Goal: Task Accomplishment & Management: Manage account settings

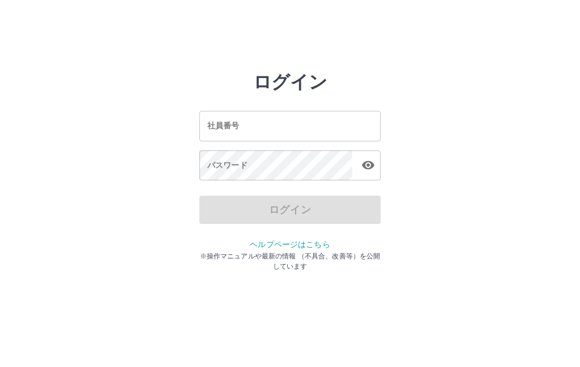
click at [261, 126] on input "社員番号" at bounding box center [289, 126] width 181 height 30
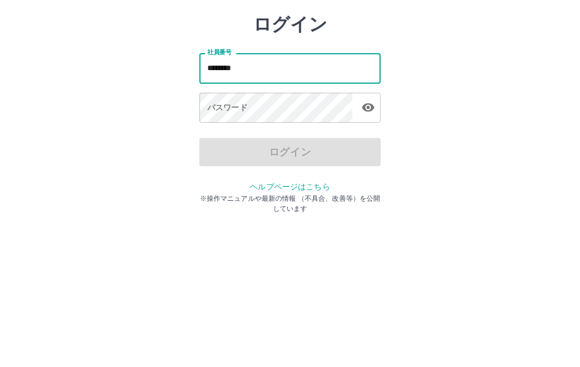
type input "********"
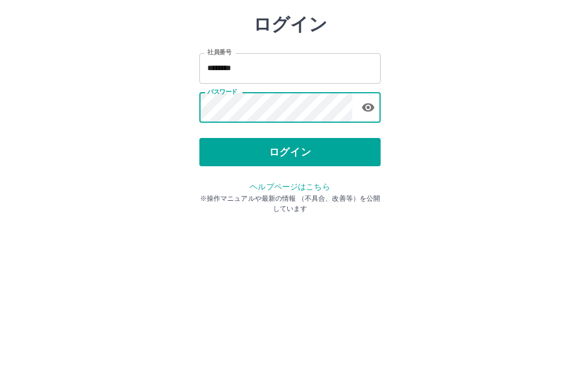
click at [293, 196] on button "ログイン" at bounding box center [289, 210] width 181 height 28
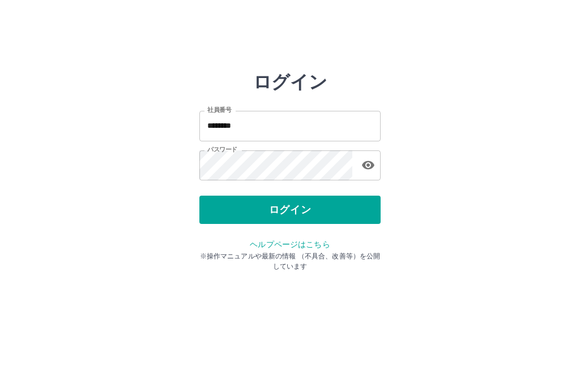
click at [305, 197] on button "ログイン" at bounding box center [289, 210] width 181 height 28
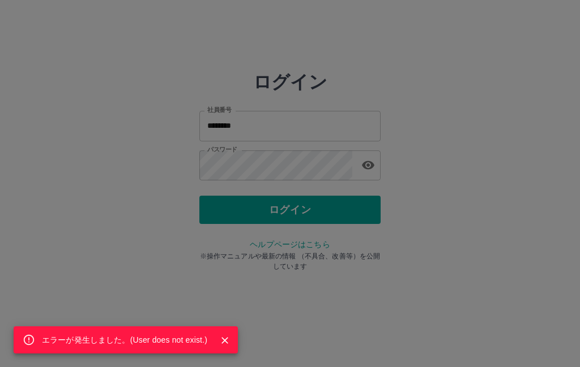
click at [268, 207] on div "エラーが発生しました。( User does not exist. )" at bounding box center [290, 183] width 580 height 367
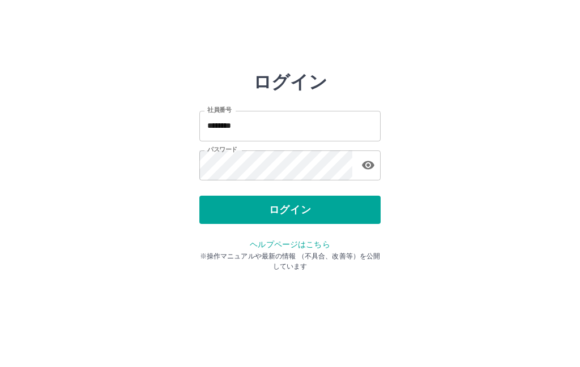
click at [279, 196] on button "ログイン" at bounding box center [289, 210] width 181 height 28
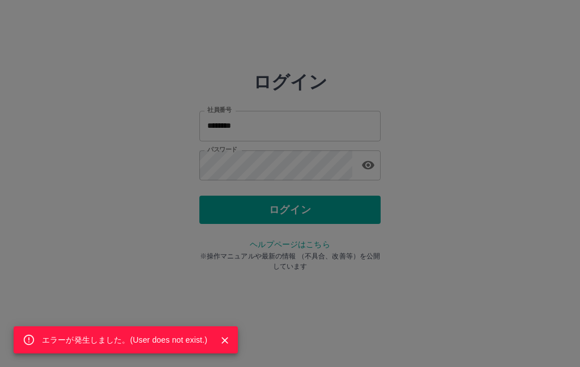
click at [297, 155] on div "エラーが発生しました。( User does not exist. )" at bounding box center [290, 183] width 580 height 367
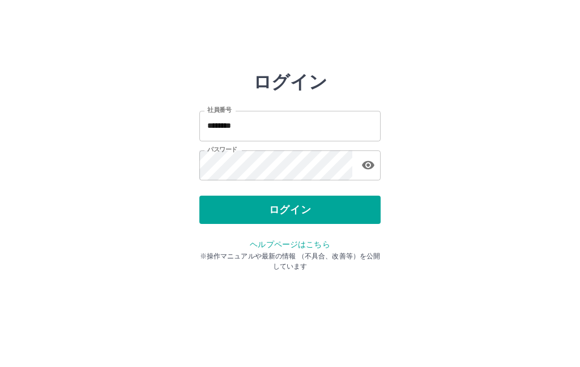
click at [293, 201] on button "ログイン" at bounding box center [289, 210] width 181 height 28
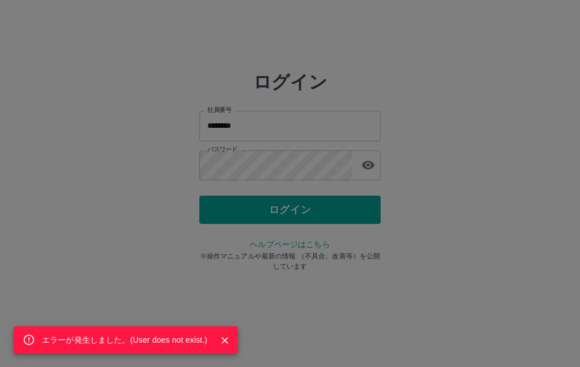
click at [309, 147] on div "エラーが発生しました。( User does not exist. )" at bounding box center [290, 183] width 580 height 367
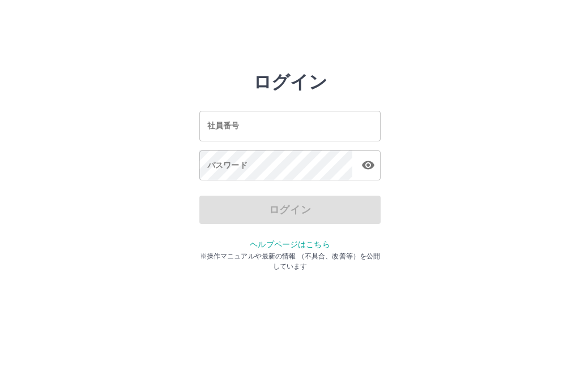
click at [277, 129] on input "社員番号" at bounding box center [289, 126] width 181 height 30
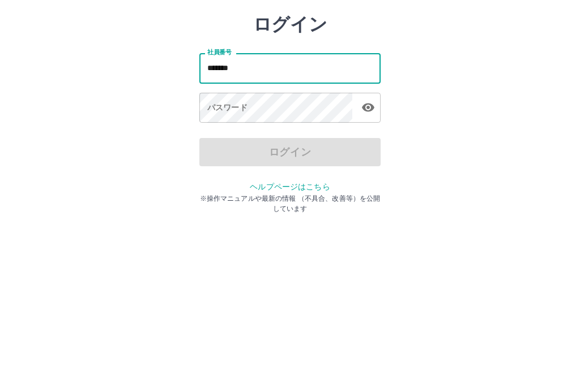
type input "*******"
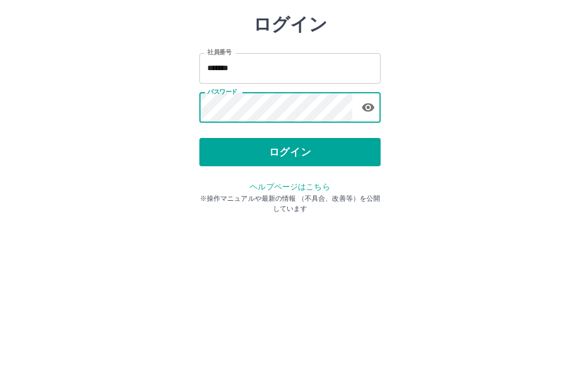
click at [282, 196] on button "ログイン" at bounding box center [289, 210] width 181 height 28
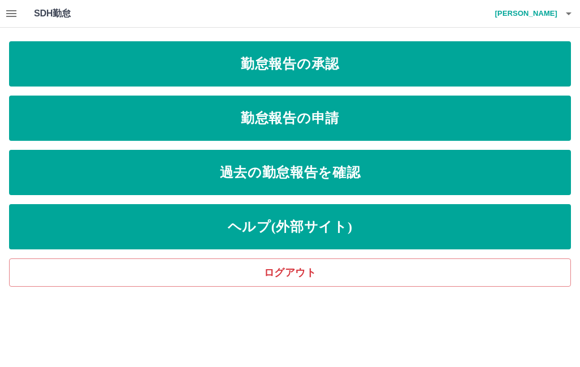
click at [323, 118] on link "勤怠報告の申請" at bounding box center [290, 118] width 562 height 45
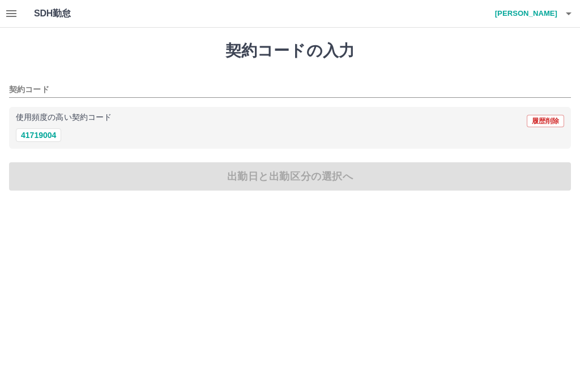
click at [10, 19] on icon "button" at bounding box center [12, 14] width 14 height 14
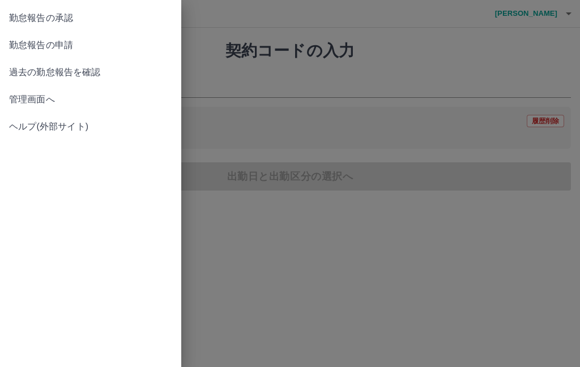
click at [91, 18] on span "勤怠報告の承認" at bounding box center [90, 18] width 163 height 14
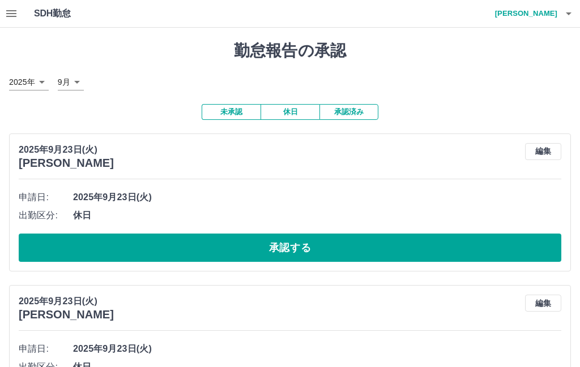
click at [307, 234] on button "承認する" at bounding box center [290, 248] width 542 height 28
click at [308, 234] on button "承認する" at bounding box center [290, 248] width 542 height 28
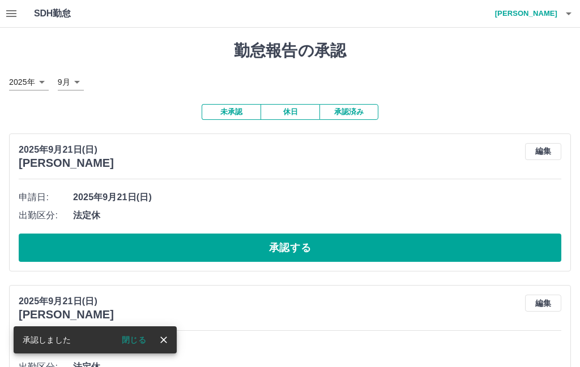
click at [294, 234] on button "承認する" at bounding box center [290, 248] width 542 height 28
click at [329, 234] on button "承認する" at bounding box center [290, 248] width 542 height 28
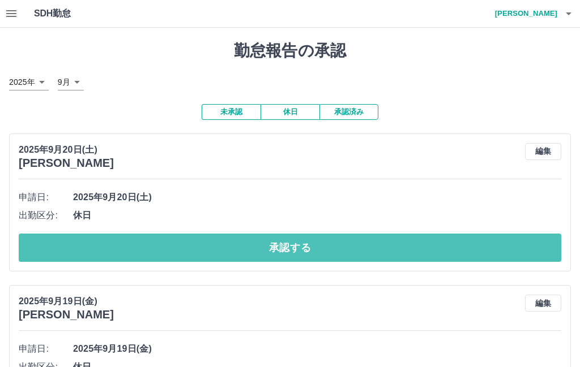
click at [312, 234] on button "承認する" at bounding box center [290, 248] width 542 height 28
click at [312, 186] on div at bounding box center [290, 183] width 580 height 367
click at [353, 234] on button "承認する" at bounding box center [290, 248] width 542 height 28
click at [313, 234] on button "承認する" at bounding box center [290, 248] width 542 height 28
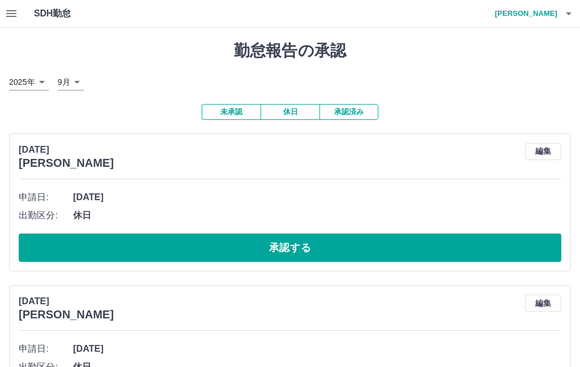
click at [334, 234] on button "承認する" at bounding box center [290, 248] width 542 height 28
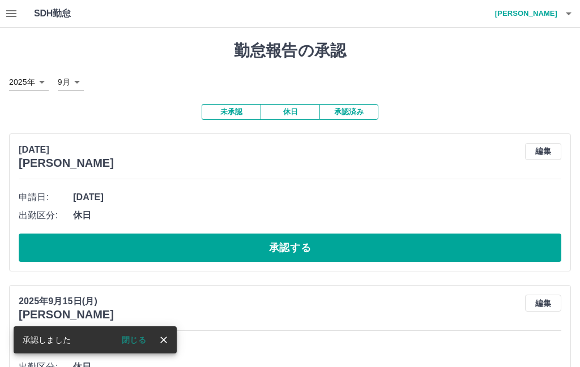
click at [304, 234] on button "承認する" at bounding box center [290, 248] width 542 height 28
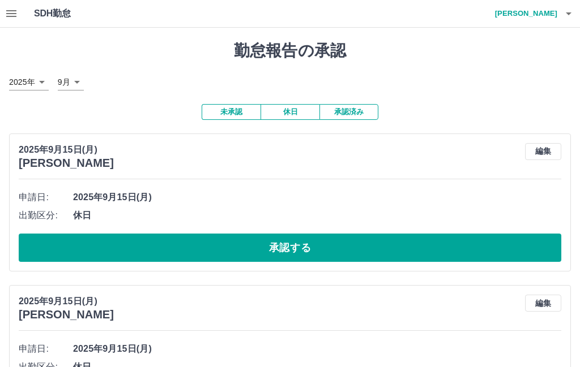
click at [315, 234] on button "承認する" at bounding box center [290, 248] width 542 height 28
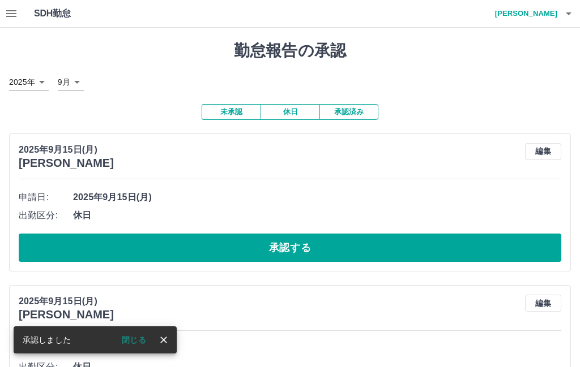
click at [329, 234] on button "承認する" at bounding box center [290, 248] width 542 height 28
click at [322, 234] on button "承認する" at bounding box center [290, 248] width 542 height 28
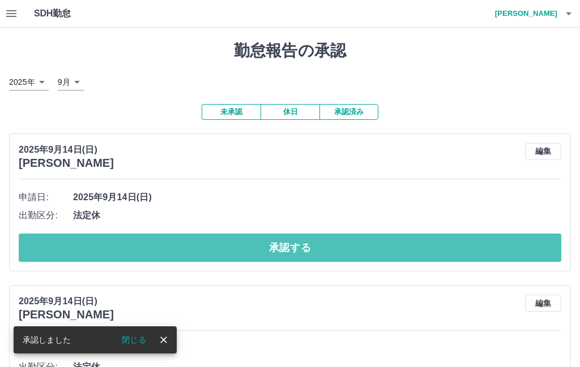
click at [324, 234] on button "承認する" at bounding box center [290, 248] width 542 height 28
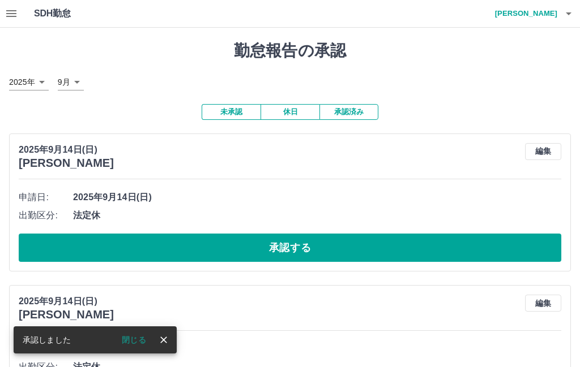
click at [297, 234] on button "承認する" at bounding box center [290, 248] width 542 height 28
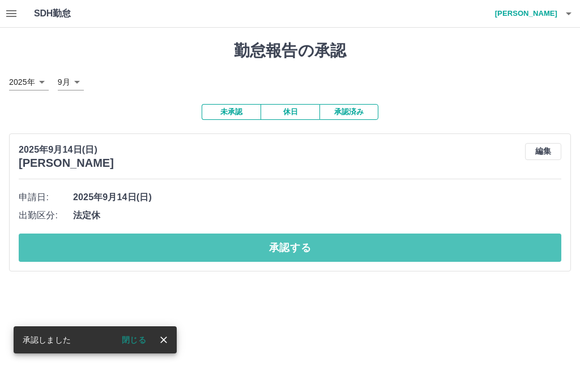
click at [297, 234] on button "承認する" at bounding box center [290, 248] width 542 height 28
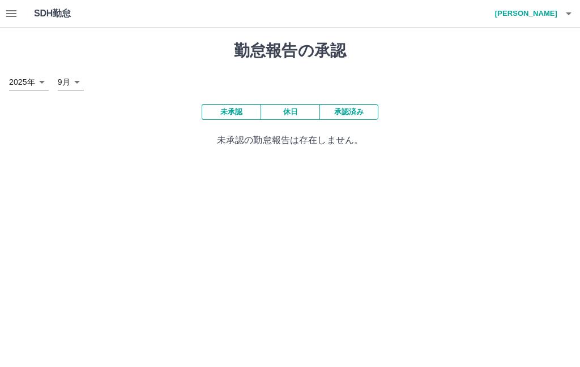
click at [7, 8] on icon "button" at bounding box center [12, 14] width 14 height 14
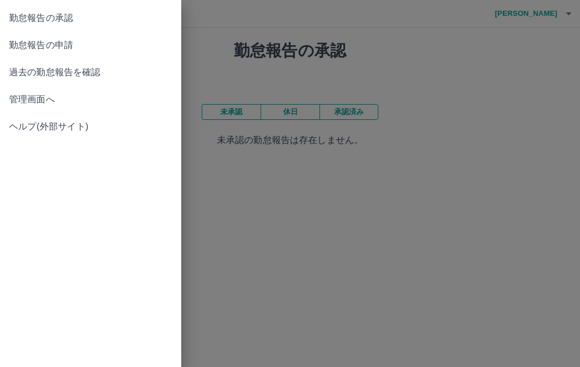
click at [73, 44] on span "勤怠報告の申請" at bounding box center [90, 45] width 163 height 14
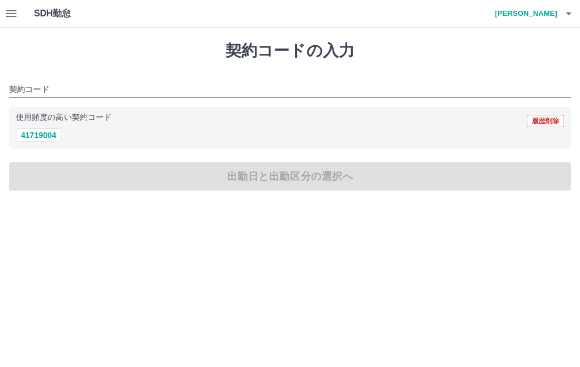
click at [41, 142] on button "41719004" at bounding box center [38, 136] width 45 height 14
type input "********"
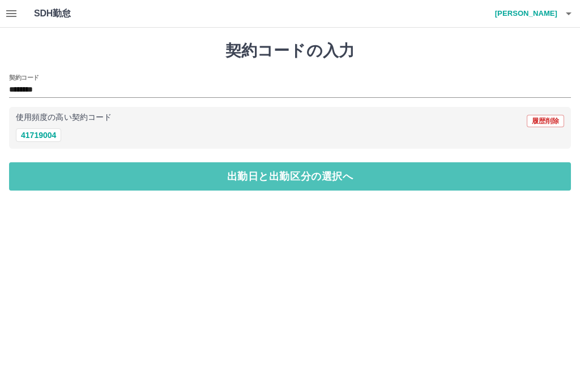
click at [157, 174] on button "出勤日と出勤区分の選択へ" at bounding box center [290, 176] width 562 height 28
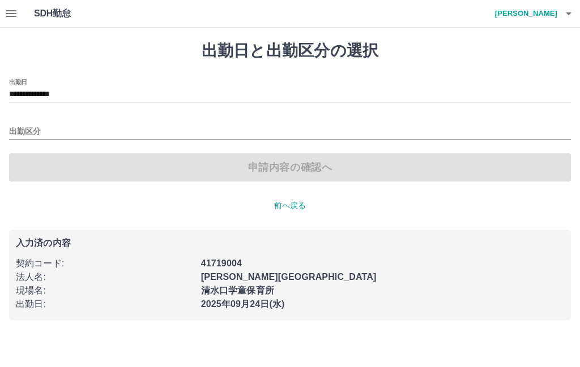
click at [41, 126] on input "出勤区分" at bounding box center [290, 132] width 562 height 14
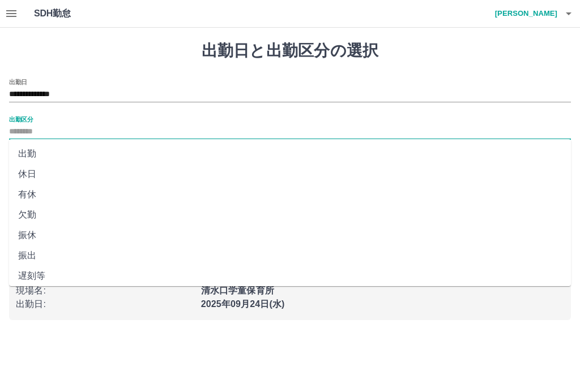
click at [74, 91] on input "**********" at bounding box center [290, 95] width 562 height 14
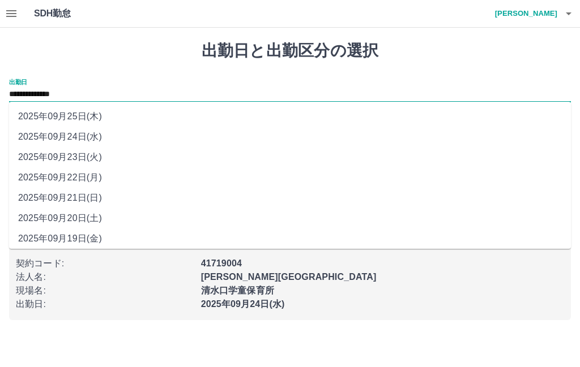
click at [95, 160] on li "2025年09月23日(火)" at bounding box center [290, 157] width 562 height 20
type input "**********"
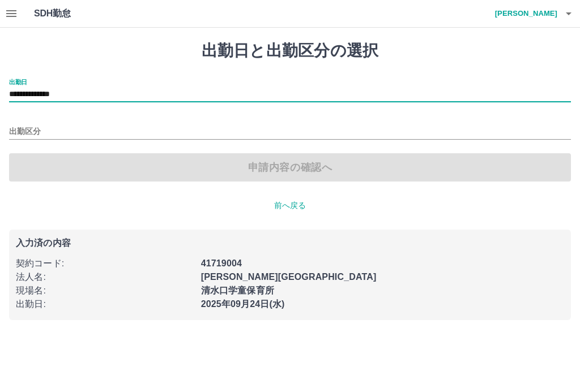
click at [32, 131] on input "出勤区分" at bounding box center [290, 132] width 562 height 14
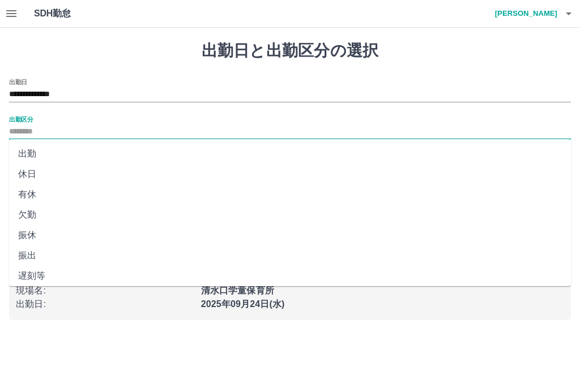
click at [36, 177] on li "休日" at bounding box center [290, 174] width 562 height 20
type input "**"
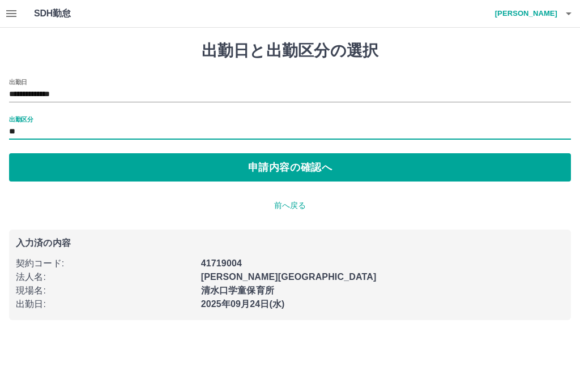
click at [301, 170] on button "申請内容の確認へ" at bounding box center [290, 167] width 562 height 28
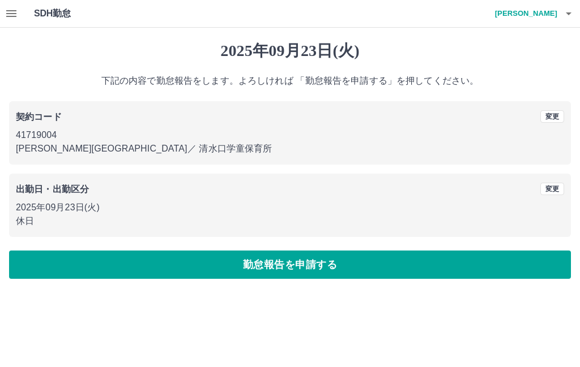
click at [297, 260] on button "勤怠報告を申請する" at bounding box center [290, 265] width 562 height 28
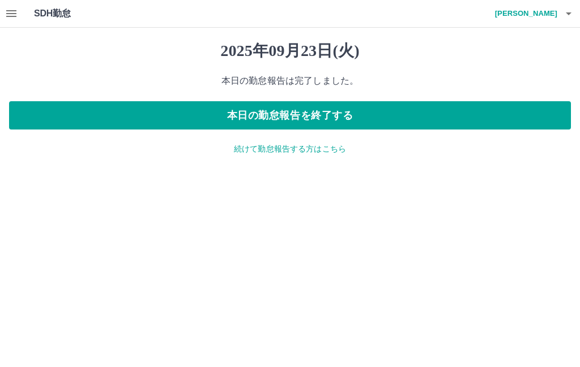
click at [277, 149] on p "続けて勤怠報告する方はこちら" at bounding box center [290, 149] width 562 height 12
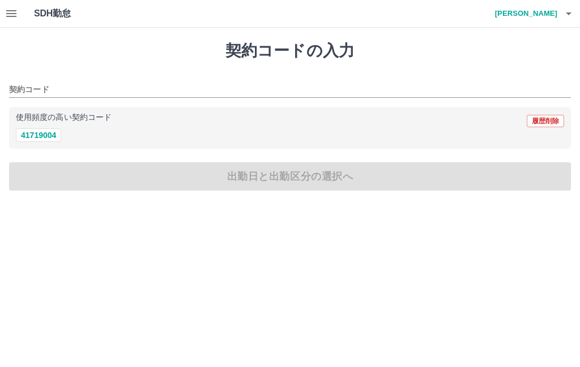
click at [44, 131] on button "41719004" at bounding box center [38, 136] width 45 height 14
type input "********"
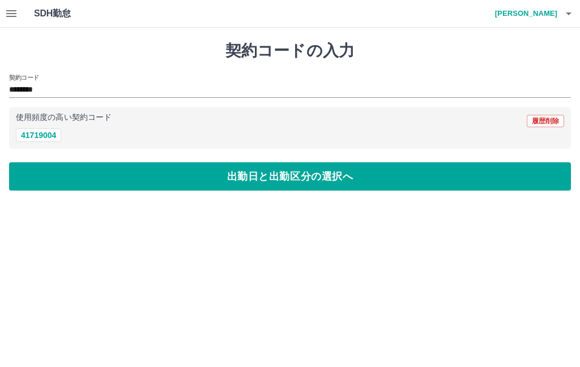
click at [110, 178] on button "出勤日と出勤区分の選択へ" at bounding box center [290, 176] width 562 height 28
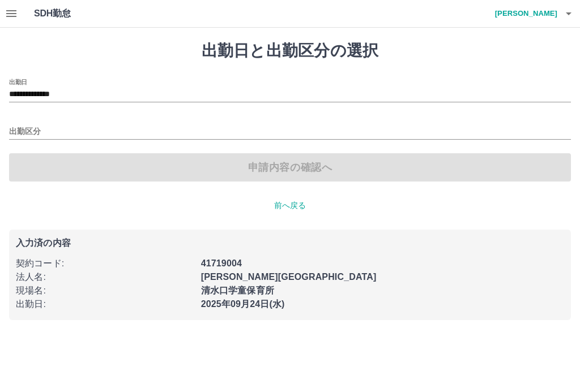
click at [38, 132] on input "出勤区分" at bounding box center [290, 132] width 562 height 14
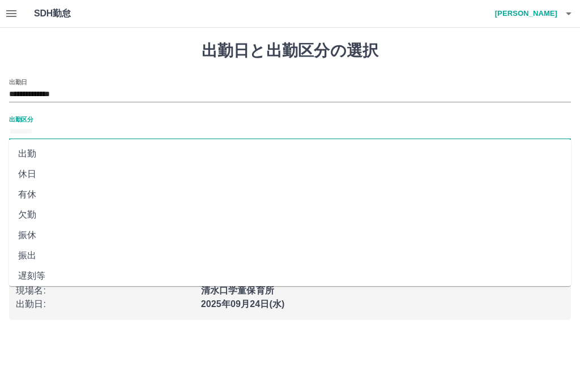
click at [29, 161] on li "出勤" at bounding box center [290, 154] width 562 height 20
type input "**"
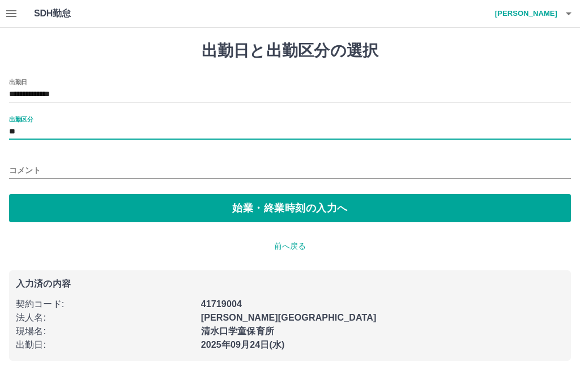
click at [280, 202] on button "始業・終業時刻の入力へ" at bounding box center [290, 208] width 562 height 28
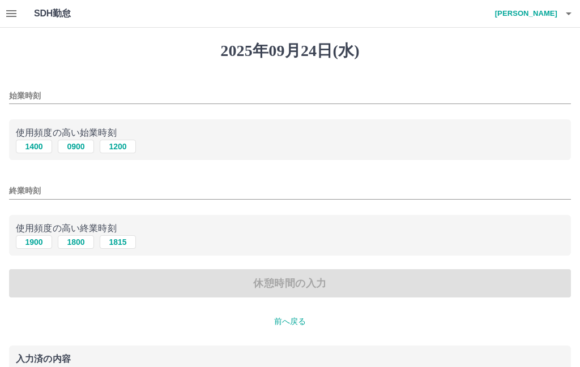
click at [74, 147] on button "0900" at bounding box center [76, 147] width 36 height 14
type input "****"
click at [73, 241] on button "1800" at bounding box center [76, 243] width 36 height 14
type input "****"
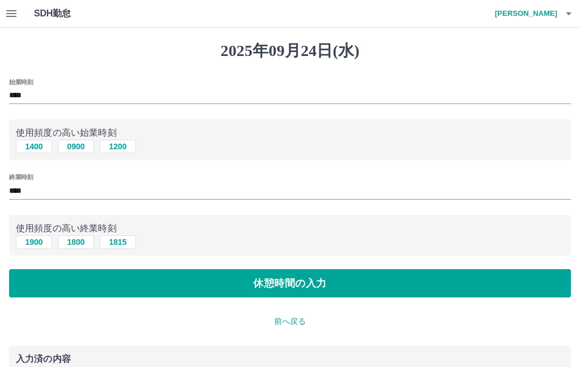
click at [277, 285] on button "休憩時間の入力" at bounding box center [290, 283] width 562 height 28
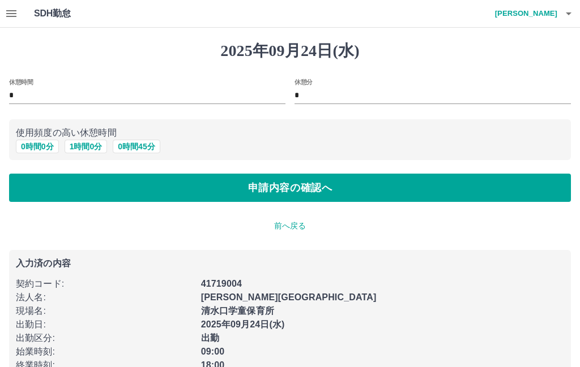
click at [91, 149] on button "1 時間 0 分" at bounding box center [86, 147] width 43 height 14
type input "*"
click at [254, 191] on button "申請内容の確認へ" at bounding box center [290, 188] width 562 height 28
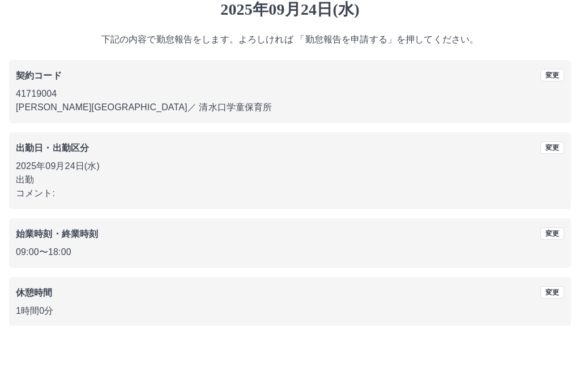
scroll to position [14, 0]
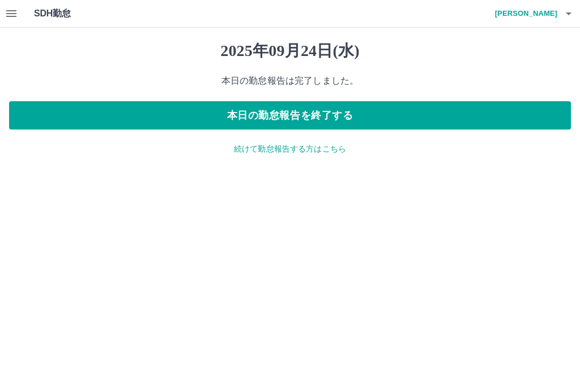
click at [15, 16] on icon "button" at bounding box center [11, 13] width 10 height 7
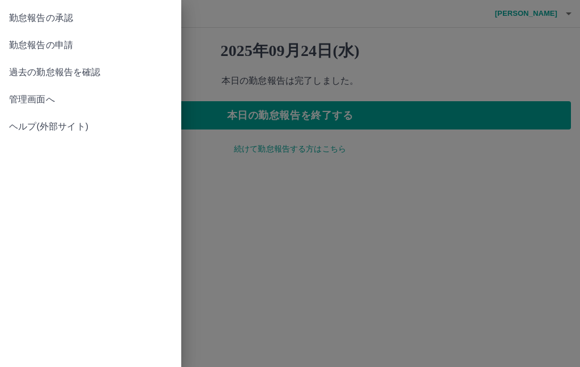
click at [94, 50] on span "勤怠報告の申請" at bounding box center [90, 45] width 163 height 14
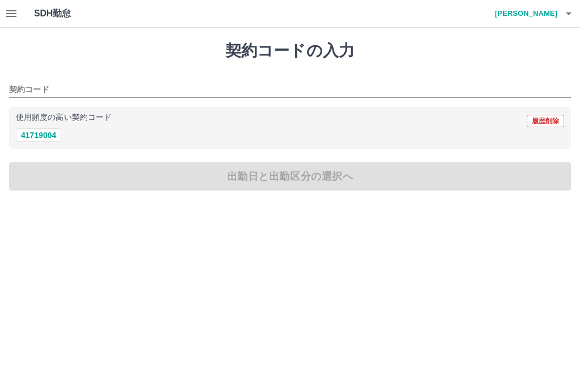
click at [7, 10] on icon "button" at bounding box center [11, 13] width 10 height 7
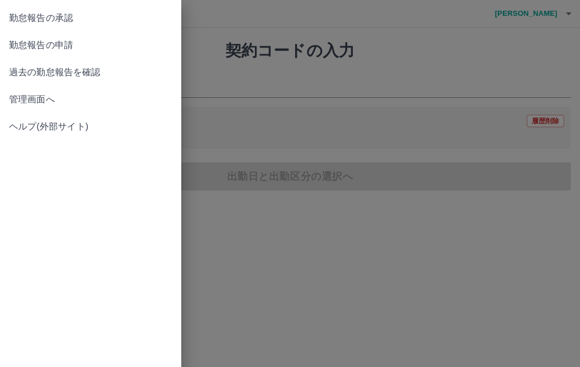
click at [71, 20] on span "勤怠報告の承認" at bounding box center [90, 18] width 163 height 14
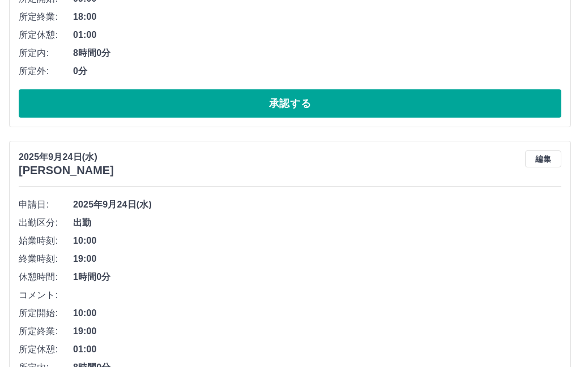
scroll to position [358, 0]
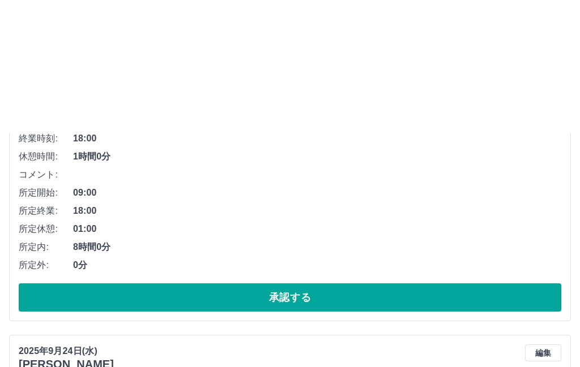
scroll to position [0, 0]
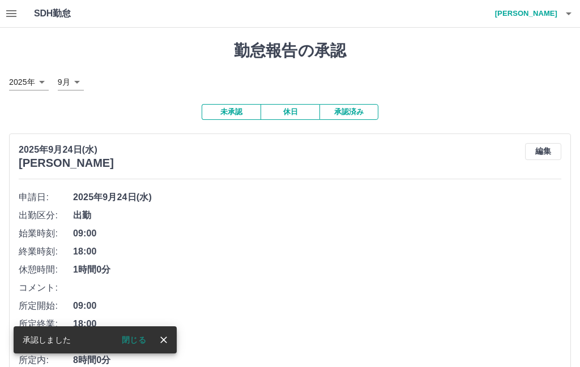
click at [8, 11] on icon "button" at bounding box center [11, 13] width 10 height 7
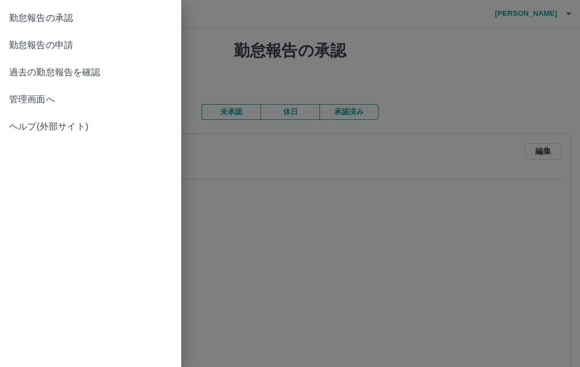
click at [44, 105] on span "管理画面へ" at bounding box center [90, 100] width 163 height 14
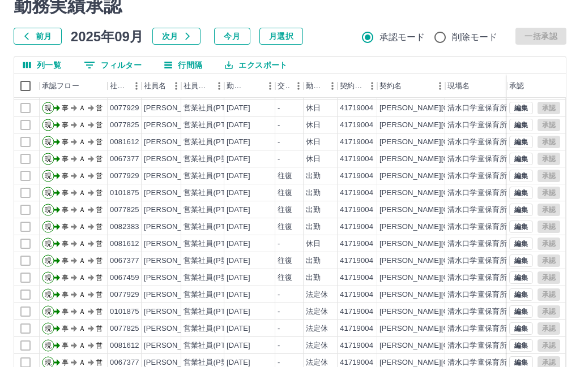
scroll to position [69, 0]
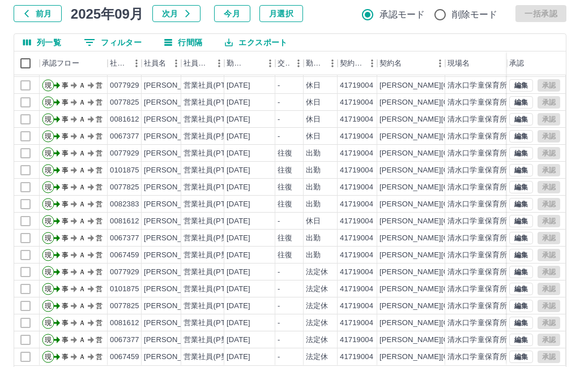
click at [433, 367] on body "SDH勤怠 [PERSON_NAME] 勤務実績承認 前月 [DATE] 次月 今月 月選択 承認モード 削除モード 一括承認 列一覧 0 フィルター 行間隔…" at bounding box center [290, 170] width 580 height 478
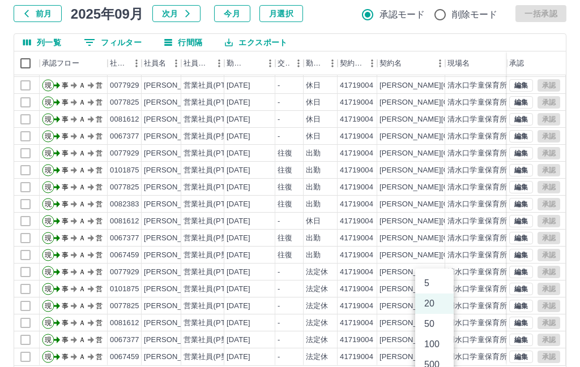
click at [438, 346] on li "100" at bounding box center [434, 345] width 38 height 20
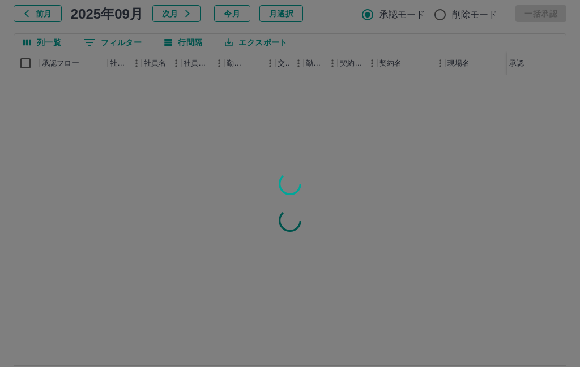
type input "***"
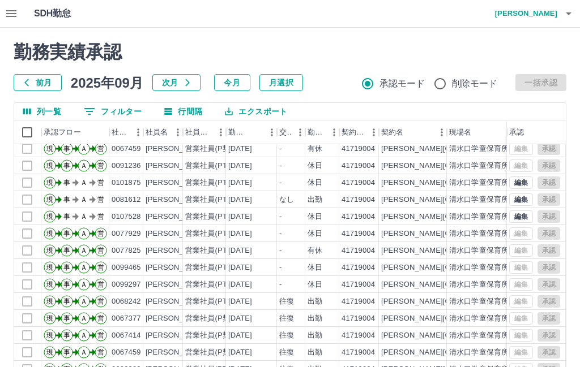
scroll to position [1068, 1]
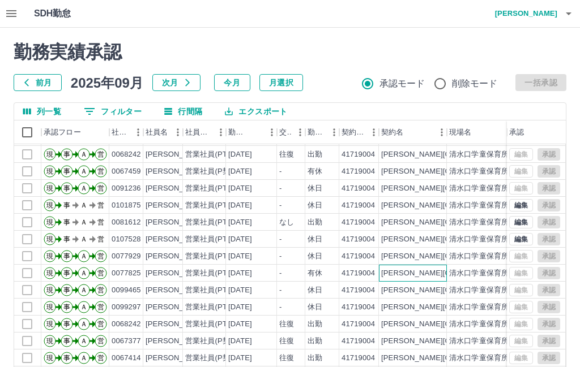
click at [397, 275] on div "[PERSON_NAME][GEOGRAPHIC_DATA]" at bounding box center [451, 273] width 140 height 11
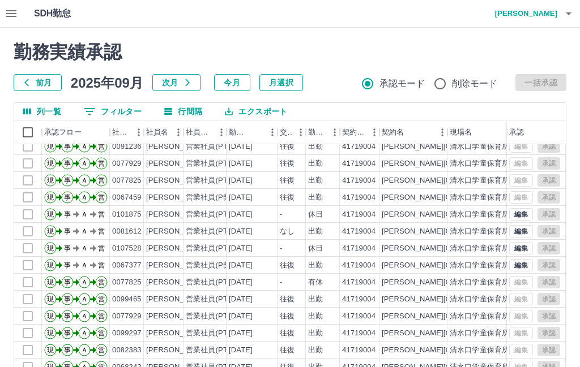
scroll to position [851, 1]
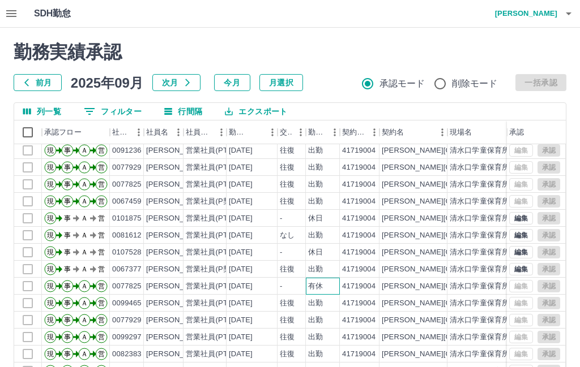
click at [328, 282] on div "有休" at bounding box center [323, 286] width 34 height 17
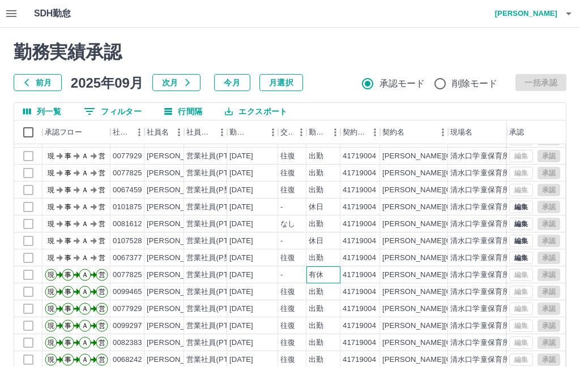
scroll to position [0, 0]
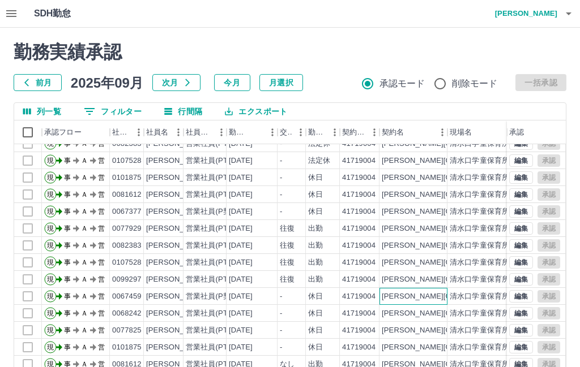
click at [382, 297] on div "[PERSON_NAME][GEOGRAPHIC_DATA]" at bounding box center [452, 297] width 140 height 11
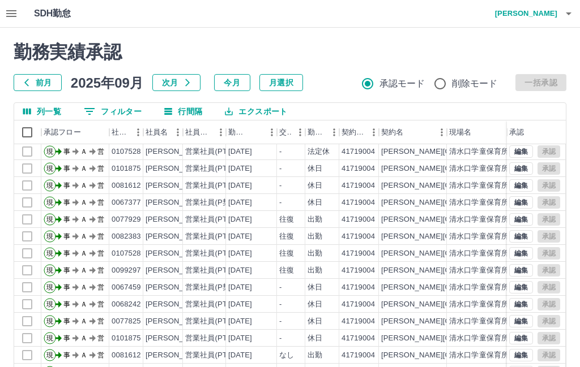
click at [7, 11] on icon "button" at bounding box center [11, 13] width 10 height 7
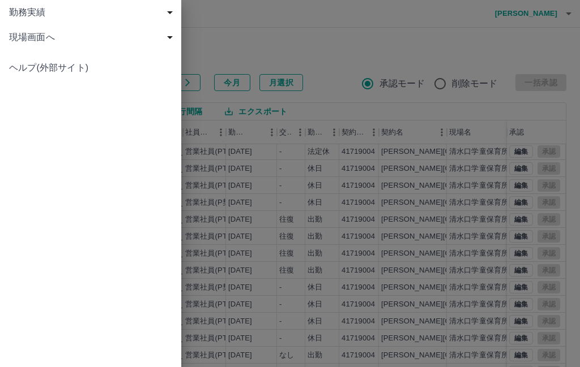
click at [86, 15] on span "勤務実績" at bounding box center [93, 13] width 168 height 14
click at [82, 44] on span "申請一覧" at bounding box center [96, 38] width 152 height 14
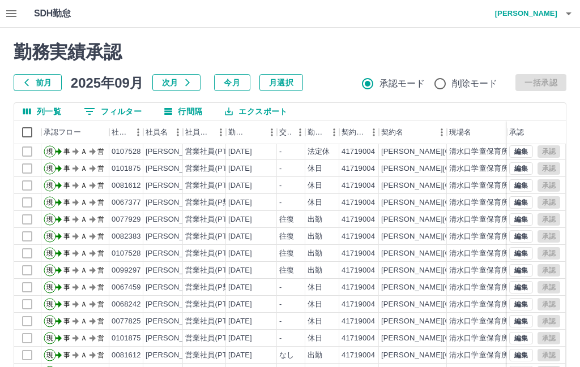
click at [19, 10] on button "button" at bounding box center [11, 13] width 23 height 27
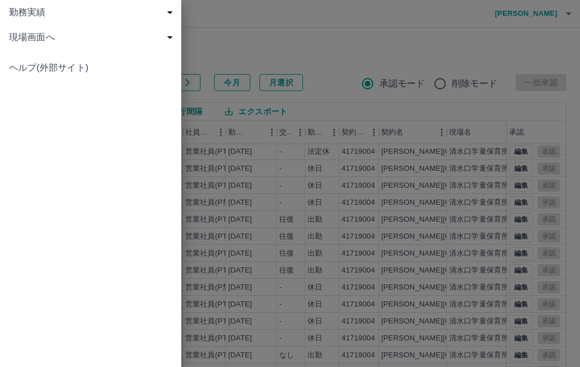
click at [46, 44] on div "現場画面へ" at bounding box center [90, 37] width 181 height 25
click at [52, 61] on span "現場画面へ" at bounding box center [96, 62] width 152 height 14
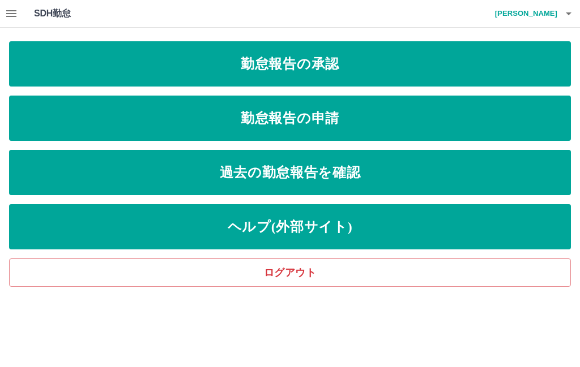
click at [395, 65] on link "勤怠報告の承認" at bounding box center [290, 63] width 562 height 45
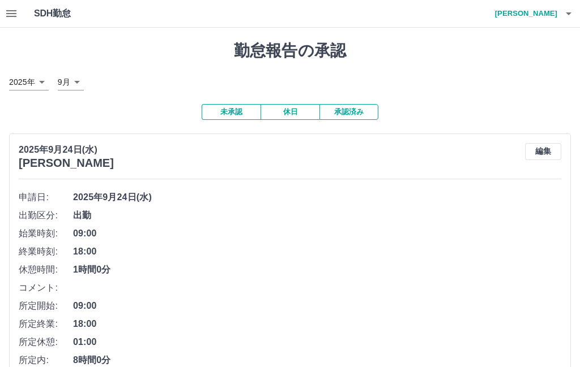
click at [563, 14] on icon "button" at bounding box center [569, 14] width 14 height 14
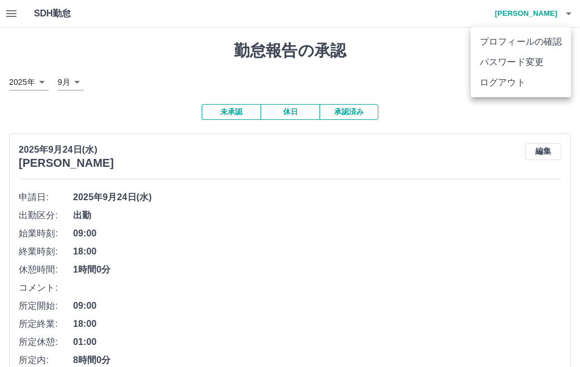
click at [515, 83] on li "ログアウト" at bounding box center [520, 82] width 100 height 20
